Goal: Consume media (video, audio): Consume media (video, audio)

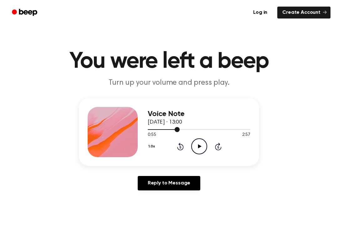
click at [196, 128] on div at bounding box center [199, 129] width 103 height 5
click at [204, 142] on icon "Play Audio" at bounding box center [199, 146] width 16 height 16
click at [200, 147] on icon at bounding box center [199, 146] width 3 height 4
click at [198, 127] on div at bounding box center [199, 129] width 103 height 5
click at [207, 145] on circle at bounding box center [199, 146] width 15 height 15
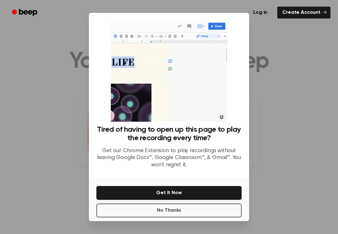
click at [180, 207] on button "No Thanks" at bounding box center [169, 210] width 145 height 14
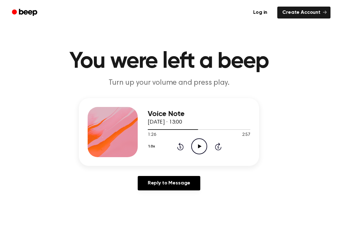
click at [197, 144] on icon "Play Audio" at bounding box center [199, 146] width 16 height 16
click at [204, 157] on div "Voice Note [DATE] · 13:00 1:37 2:57 Your browser does not support the [object O…" at bounding box center [199, 132] width 103 height 50
click at [199, 141] on icon "Pause Audio" at bounding box center [199, 146] width 16 height 16
click at [207, 128] on div at bounding box center [199, 129] width 103 height 5
click at [200, 144] on icon "Play Audio" at bounding box center [199, 146] width 16 height 16
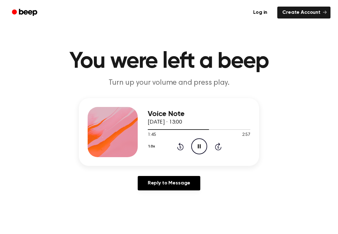
click at [207, 127] on span at bounding box center [206, 129] width 5 height 5
click at [203, 127] on div at bounding box center [199, 129] width 103 height 5
click at [199, 127] on span at bounding box center [200, 129] width 5 height 5
click at [202, 128] on div at bounding box center [199, 129] width 103 height 5
click at [199, 139] on icon "Pause Audio" at bounding box center [199, 146] width 16 height 16
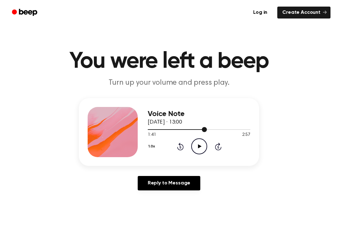
click at [203, 128] on span at bounding box center [204, 129] width 5 height 5
click at [202, 142] on icon "Play Audio" at bounding box center [199, 146] width 16 height 16
click at [207, 147] on icon "Pause Audio" at bounding box center [199, 146] width 16 height 16
click at [201, 138] on div "1:43 2:57" at bounding box center [199, 135] width 103 height 7
click at [201, 147] on icon "Play Audio" at bounding box center [199, 146] width 16 height 16
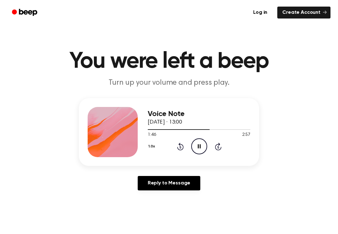
click at [208, 127] on span at bounding box center [207, 129] width 5 height 5
click at [198, 128] on div at bounding box center [199, 129] width 103 height 5
click at [203, 127] on div at bounding box center [199, 129] width 103 height 5
click at [200, 136] on div "1:44 2:57" at bounding box center [199, 135] width 103 height 7
click at [201, 144] on icon "Pause Audio" at bounding box center [199, 146] width 16 height 16
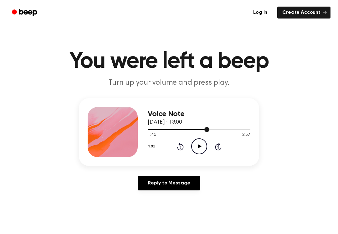
click at [205, 128] on span at bounding box center [207, 129] width 5 height 5
click at [198, 144] on icon "Play Audio" at bounding box center [199, 146] width 16 height 16
click at [200, 143] on icon "Pause Audio" at bounding box center [199, 146] width 16 height 16
click at [198, 143] on icon "Play Audio" at bounding box center [199, 146] width 16 height 16
click at [205, 141] on circle at bounding box center [199, 146] width 15 height 15
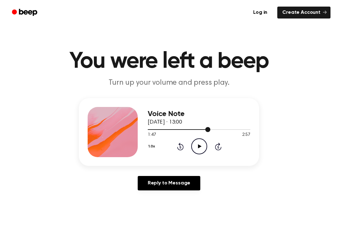
click at [203, 127] on div at bounding box center [199, 129] width 103 height 5
click at [199, 144] on icon "Play Audio" at bounding box center [199, 146] width 16 height 16
click at [202, 145] on icon "Pause Audio" at bounding box center [199, 146] width 16 height 16
click at [182, 124] on span "[DATE] · 13:00" at bounding box center [165, 122] width 34 height 6
click at [202, 128] on div at bounding box center [199, 129] width 103 height 5
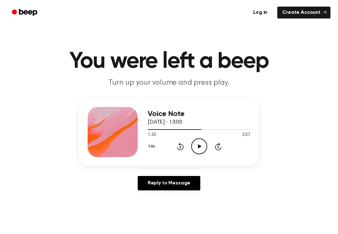
click at [197, 146] on icon "Play Audio" at bounding box center [199, 146] width 16 height 16
click at [195, 137] on div "1:44 2:57" at bounding box center [199, 135] width 103 height 7
click at [202, 142] on icon "Pause Audio" at bounding box center [199, 146] width 16 height 16
click at [202, 148] on icon "Play Audio" at bounding box center [199, 146] width 16 height 16
click at [196, 143] on icon "Pause Audio" at bounding box center [199, 146] width 16 height 16
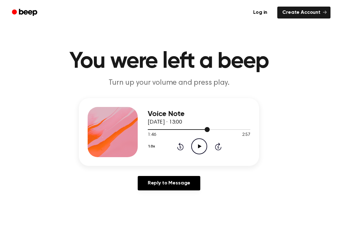
click at [211, 127] on div at bounding box center [199, 129] width 103 height 5
click at [202, 142] on icon "Play Audio" at bounding box center [199, 146] width 16 height 16
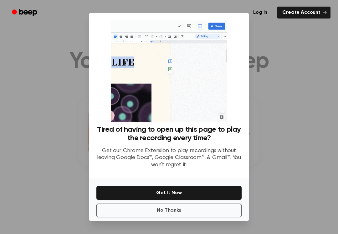
click at [195, 208] on button "No Thanks" at bounding box center [169, 210] width 145 height 14
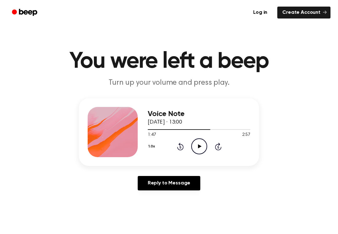
click at [200, 143] on icon "Play Audio" at bounding box center [199, 146] width 16 height 16
click at [182, 124] on span "[DATE] · 13:00" at bounding box center [165, 122] width 34 height 6
click at [207, 127] on div at bounding box center [199, 129] width 103 height 5
click at [202, 141] on icon "Pause Audio" at bounding box center [199, 146] width 16 height 16
click at [202, 145] on icon "Play Audio" at bounding box center [199, 146] width 16 height 16
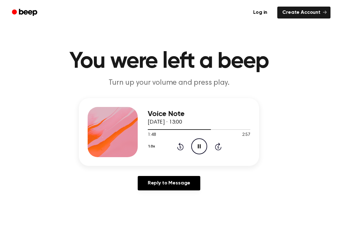
click at [199, 146] on icon "Pause Audio" at bounding box center [199, 146] width 16 height 16
click at [180, 144] on icon at bounding box center [180, 147] width 7 height 8
click at [181, 144] on icon at bounding box center [180, 147] width 7 height 8
click at [197, 144] on icon "Play Audio" at bounding box center [199, 146] width 16 height 16
click at [202, 145] on icon "Pause Audio" at bounding box center [199, 146] width 16 height 16
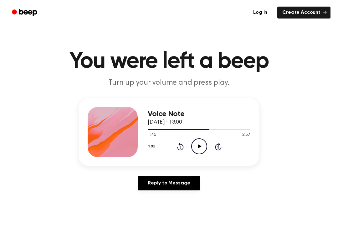
click at [202, 142] on icon "Play Audio" at bounding box center [199, 146] width 16 height 16
click at [200, 143] on icon "Pause Audio" at bounding box center [199, 146] width 16 height 16
click at [177, 145] on icon "Rewind 5 seconds" at bounding box center [180, 146] width 7 height 8
click at [201, 140] on icon "Play Audio" at bounding box center [199, 146] width 16 height 16
click at [201, 145] on icon "Pause Audio" at bounding box center [199, 146] width 16 height 16
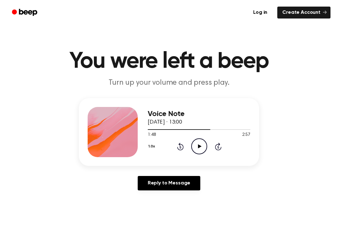
click at [201, 142] on icon "Play Audio" at bounding box center [199, 146] width 16 height 16
click at [180, 147] on icon at bounding box center [181, 147] width 2 height 3
click at [199, 139] on icon "Pause Audio" at bounding box center [199, 146] width 16 height 16
click at [179, 147] on icon "Rewind 5 seconds" at bounding box center [180, 146] width 7 height 8
click at [201, 142] on icon "Play Audio" at bounding box center [199, 146] width 16 height 16
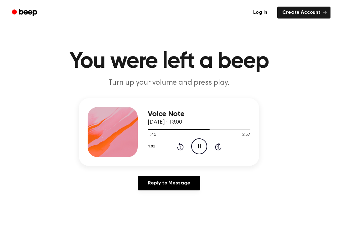
click at [196, 144] on icon "Pause Audio" at bounding box center [199, 146] width 16 height 16
click at [184, 148] on icon at bounding box center [180, 147] width 7 height 8
click at [195, 139] on icon "Play Audio" at bounding box center [199, 146] width 16 height 16
click at [204, 143] on icon "Pause Audio" at bounding box center [199, 146] width 16 height 16
click at [201, 142] on icon "Play Audio" at bounding box center [199, 146] width 16 height 16
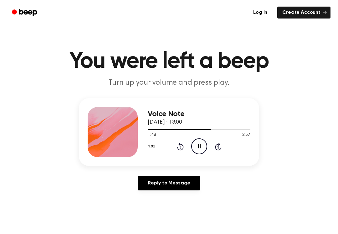
click at [201, 145] on icon at bounding box center [199, 146] width 3 height 4
click at [201, 141] on icon "Play Audio" at bounding box center [199, 146] width 16 height 16
click at [182, 146] on icon "Rewind 5 seconds" at bounding box center [180, 146] width 7 height 8
click at [181, 140] on div "1.0x Rewind 5 seconds Pause Audio Skip 5 seconds" at bounding box center [199, 146] width 103 height 16
click at [180, 137] on div "1:52 2:57" at bounding box center [199, 135] width 103 height 7
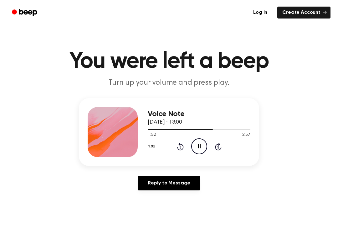
click at [179, 137] on div "1:52 2:57" at bounding box center [199, 135] width 103 height 7
click at [178, 145] on icon "Rewind 5 seconds" at bounding box center [180, 146] width 7 height 8
click at [177, 148] on icon "Rewind 5 seconds" at bounding box center [180, 146] width 7 height 8
click at [183, 144] on icon "Rewind 5 seconds" at bounding box center [180, 146] width 7 height 8
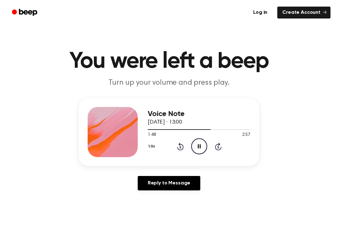
click at [196, 145] on icon "Pause Audio" at bounding box center [199, 146] width 16 height 16
click at [203, 143] on icon "Play Audio" at bounding box center [199, 146] width 16 height 16
click at [196, 141] on icon "Pause Audio" at bounding box center [199, 146] width 16 height 16
click at [199, 140] on icon "Play Audio" at bounding box center [199, 146] width 16 height 16
click at [207, 139] on icon "Pause Audio" at bounding box center [199, 146] width 16 height 16
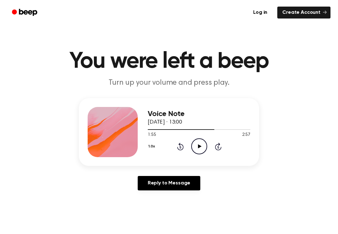
click at [183, 148] on icon "Rewind 5 seconds" at bounding box center [180, 146] width 7 height 8
click at [199, 144] on icon "Play Audio" at bounding box center [199, 146] width 16 height 16
click at [197, 141] on icon "Pause Audio" at bounding box center [199, 146] width 16 height 16
click at [181, 144] on icon at bounding box center [180, 147] width 7 height 8
click at [202, 147] on icon "Play Audio" at bounding box center [199, 146] width 16 height 16
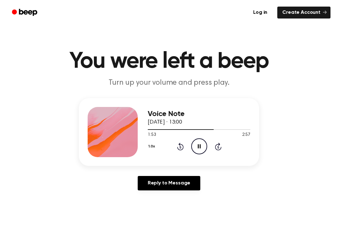
click at [199, 146] on icon at bounding box center [199, 146] width 3 height 4
click at [181, 141] on div "1.0x Rewind 5 seconds Play Audio Skip 5 seconds" at bounding box center [199, 146] width 103 height 16
click at [197, 145] on icon "Play Audio" at bounding box center [199, 146] width 16 height 16
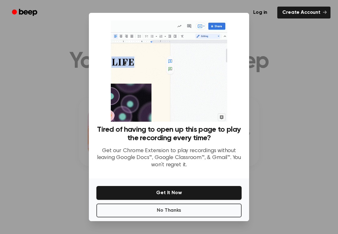
click at [192, 210] on button "No Thanks" at bounding box center [169, 210] width 145 height 14
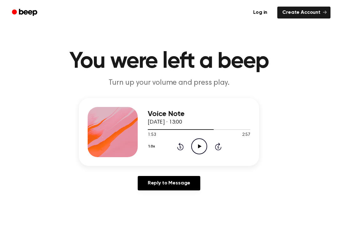
click at [183, 144] on icon "Rewind 5 seconds" at bounding box center [180, 146] width 7 height 8
click at [199, 144] on icon "Play Audio" at bounding box center [199, 146] width 16 height 16
click at [202, 142] on icon "Pause Audio" at bounding box center [199, 146] width 16 height 16
click at [183, 143] on icon "Rewind 5 seconds" at bounding box center [180, 146] width 7 height 8
click at [202, 144] on icon "Play Audio" at bounding box center [199, 146] width 16 height 16
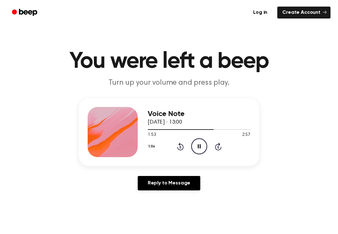
click at [200, 144] on icon "Pause Audio" at bounding box center [199, 146] width 16 height 16
click at [202, 146] on icon "Play Audio" at bounding box center [199, 146] width 16 height 16
click at [200, 149] on icon "Pause Audio" at bounding box center [199, 146] width 16 height 16
click at [183, 144] on icon "Rewind 5 seconds" at bounding box center [180, 146] width 7 height 8
click at [198, 140] on icon "Play Audio" at bounding box center [199, 146] width 16 height 16
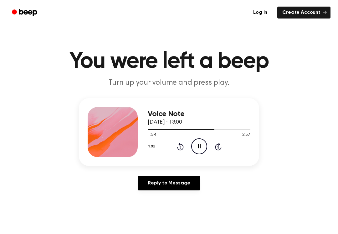
click at [203, 142] on icon "Pause Audio" at bounding box center [199, 146] width 16 height 16
click at [207, 139] on icon "Play Audio" at bounding box center [199, 146] width 16 height 16
click at [196, 143] on icon "Pause Audio" at bounding box center [199, 146] width 16 height 16
click at [202, 146] on icon "Play Audio" at bounding box center [199, 146] width 16 height 16
click at [202, 146] on icon "Pause Audio" at bounding box center [199, 146] width 16 height 16
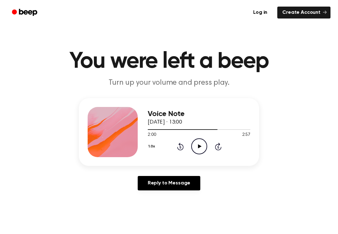
click at [178, 150] on icon "Rewind 5 seconds" at bounding box center [180, 146] width 7 height 8
click at [200, 146] on icon at bounding box center [199, 146] width 3 height 4
click at [202, 143] on icon "Pause Audio" at bounding box center [199, 146] width 16 height 16
click at [201, 147] on icon at bounding box center [199, 146] width 3 height 4
click at [229, 130] on div at bounding box center [199, 129] width 103 height 5
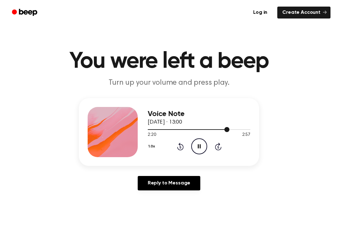
click at [178, 148] on icon at bounding box center [180, 147] width 7 height 8
click at [177, 144] on icon "Rewind 5 seconds" at bounding box center [180, 146] width 7 height 8
click at [180, 146] on icon "Rewind 5 seconds" at bounding box center [180, 146] width 7 height 8
click at [182, 147] on icon "Rewind 5 seconds" at bounding box center [180, 146] width 7 height 8
click at [197, 147] on icon "Pause Audio" at bounding box center [199, 146] width 16 height 16
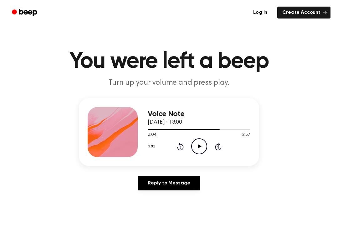
click at [183, 147] on icon "Rewind 5 seconds" at bounding box center [180, 146] width 7 height 8
click at [202, 141] on icon "Play Audio" at bounding box center [199, 146] width 16 height 16
click at [204, 142] on icon "Pause Audio" at bounding box center [199, 146] width 16 height 16
click at [186, 144] on div "1.0x Rewind 5 seconds Play Audio Skip 5 seconds" at bounding box center [199, 146] width 103 height 16
click at [204, 141] on icon "Play Audio" at bounding box center [199, 146] width 16 height 16
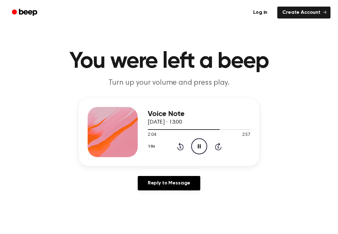
click at [200, 145] on icon "Pause Audio" at bounding box center [199, 146] width 16 height 16
click at [203, 144] on icon "Play Audio" at bounding box center [199, 146] width 16 height 16
click at [199, 145] on icon "Pause Audio" at bounding box center [199, 146] width 16 height 16
click at [201, 147] on icon "Play Audio" at bounding box center [199, 146] width 16 height 16
click at [181, 144] on icon "Rewind 5 seconds" at bounding box center [180, 146] width 7 height 8
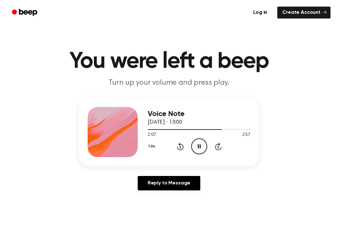
click at [196, 142] on icon "Pause Audio" at bounding box center [199, 146] width 16 height 16
click at [195, 149] on icon "Play Audio" at bounding box center [199, 146] width 16 height 16
click at [201, 141] on icon "Pause Audio" at bounding box center [199, 146] width 16 height 16
click at [150, 86] on p "Turn up your volume and press play." at bounding box center [169, 83] width 241 height 10
click at [294, 228] on main "You were left a beep Turn up your volume and press play. Voice Note [DATE] · 13…" at bounding box center [169, 193] width 338 height 386
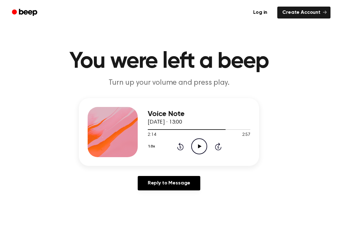
click at [204, 144] on icon "Play Audio" at bounding box center [199, 146] width 16 height 16
click at [178, 147] on icon at bounding box center [180, 147] width 7 height 8
click at [180, 144] on icon at bounding box center [180, 147] width 7 height 8
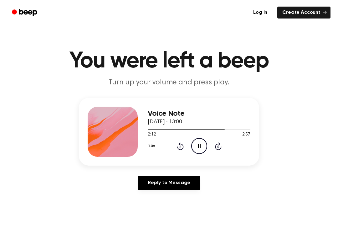
click at [203, 151] on icon "Pause Audio" at bounding box center [199, 146] width 16 height 16
click at [199, 146] on icon at bounding box center [199, 146] width 3 height 4
click at [205, 147] on icon "Pause Audio" at bounding box center [199, 146] width 16 height 16
click at [179, 142] on icon "Rewind 5 seconds" at bounding box center [180, 146] width 7 height 8
click at [184, 143] on icon "Rewind 5 seconds" at bounding box center [180, 146] width 7 height 8
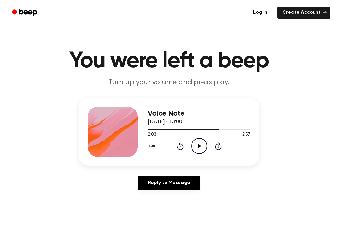
click at [206, 144] on icon "Play Audio" at bounding box center [199, 146] width 16 height 16
click at [200, 143] on icon "Pause Audio" at bounding box center [199, 146] width 16 height 16
click at [184, 149] on icon "Rewind 5 seconds" at bounding box center [180, 146] width 7 height 8
click at [202, 147] on icon "Play Audio" at bounding box center [199, 146] width 16 height 16
click at [201, 145] on icon "Pause Audio" at bounding box center [199, 146] width 16 height 16
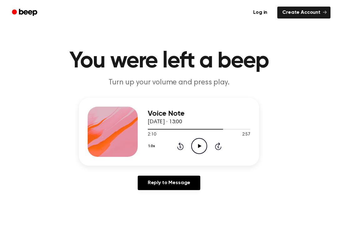
click at [202, 146] on icon "Play Audio" at bounding box center [199, 146] width 16 height 16
click at [201, 144] on icon "Pause Audio" at bounding box center [199, 146] width 16 height 16
click at [206, 150] on circle at bounding box center [199, 145] width 15 height 15
click at [181, 148] on icon "Rewind 5 seconds" at bounding box center [180, 146] width 7 height 8
click at [197, 142] on icon "Pause Audio" at bounding box center [199, 146] width 16 height 16
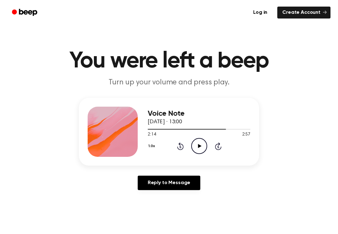
click at [186, 144] on div "1.0x Rewind 5 seconds Play Audio Skip 5 seconds" at bounding box center [199, 146] width 103 height 16
click at [194, 139] on icon "Play Audio" at bounding box center [199, 146] width 16 height 16
click at [181, 144] on icon at bounding box center [180, 146] width 7 height 8
click at [202, 144] on icon "Pause Audio" at bounding box center [199, 146] width 16 height 16
click at [199, 138] on circle at bounding box center [199, 145] width 15 height 15
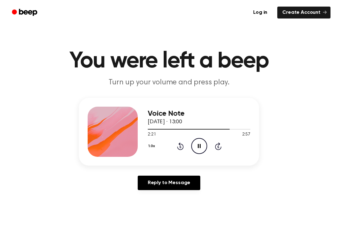
click at [204, 142] on icon "Pause Audio" at bounding box center [199, 146] width 16 height 16
click at [175, 139] on div "1.0x Rewind 5 seconds Play Audio Skip 5 seconds" at bounding box center [199, 146] width 103 height 16
click at [196, 145] on icon "Play Audio" at bounding box center [199, 146] width 16 height 16
click at [181, 142] on icon "Rewind 5 seconds" at bounding box center [180, 146] width 7 height 8
click at [178, 144] on icon "Rewind 5 seconds" at bounding box center [180, 146] width 7 height 8
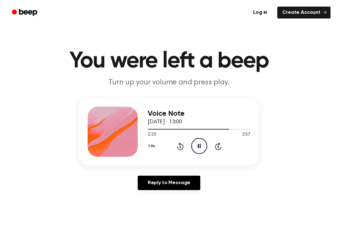
click at [198, 145] on icon "Pause Audio" at bounding box center [199, 146] width 16 height 16
click at [181, 143] on icon "Rewind 5 seconds" at bounding box center [180, 146] width 7 height 8
click at [196, 145] on icon "Play Audio" at bounding box center [199, 146] width 16 height 16
click at [197, 140] on icon "Pause Audio" at bounding box center [199, 146] width 16 height 16
click at [180, 164] on div "Voice Note [DATE] · 13:00 2:19 2:57 Your browser does not support the [object O…" at bounding box center [169, 132] width 181 height 68
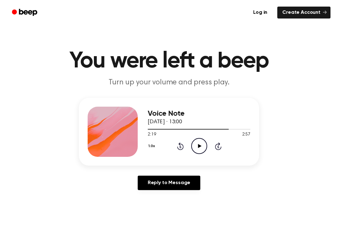
click at [203, 146] on icon "Play Audio" at bounding box center [199, 146] width 16 height 16
click at [184, 138] on div "1.0x Rewind 5 seconds Pause Audio Skip 5 seconds" at bounding box center [199, 146] width 103 height 16
click at [180, 144] on icon at bounding box center [180, 146] width 7 height 8
click at [197, 138] on icon "Pause Audio" at bounding box center [199, 146] width 16 height 16
click at [200, 145] on icon at bounding box center [199, 146] width 3 height 4
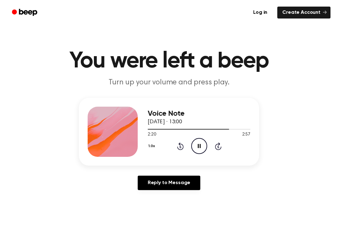
click at [175, 150] on div "1.0x Rewind 5 seconds Pause Audio Skip 5 seconds" at bounding box center [199, 146] width 103 height 16
click at [244, 222] on main "You were left a beep Turn up your volume and press play. Voice Note [DATE] · 13…" at bounding box center [169, 193] width 338 height 386
